Goal: Find specific page/section: Find specific page/section

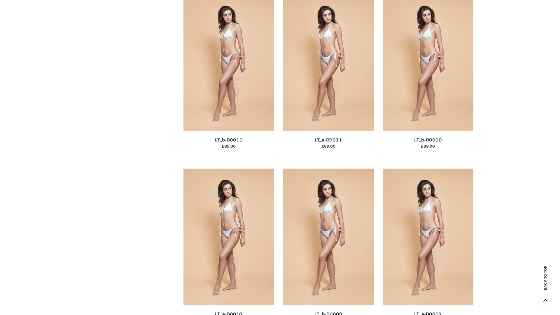
scroll to position [2620, 0]
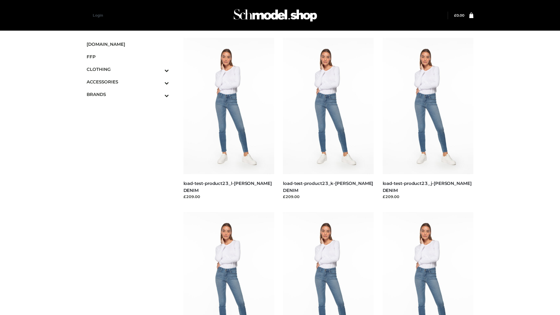
scroll to position [512, 0]
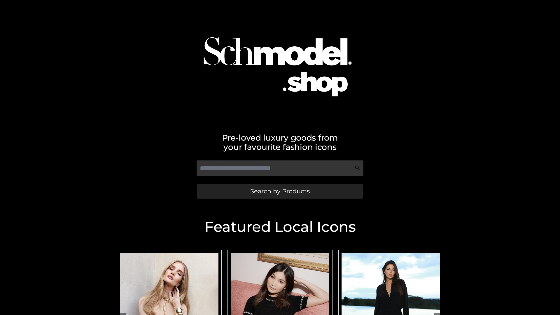
click at [280, 191] on span "Search by Products" at bounding box center [280, 191] width 60 height 6
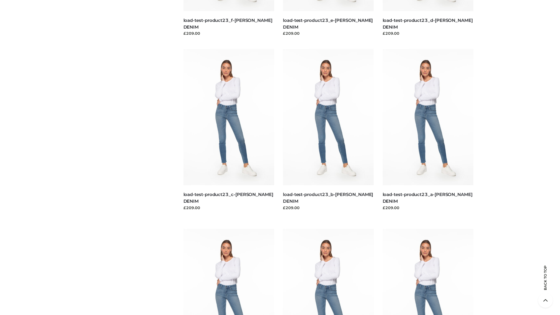
scroll to position [1215, 0]
